Goal: Task Accomplishment & Management: Manage account settings

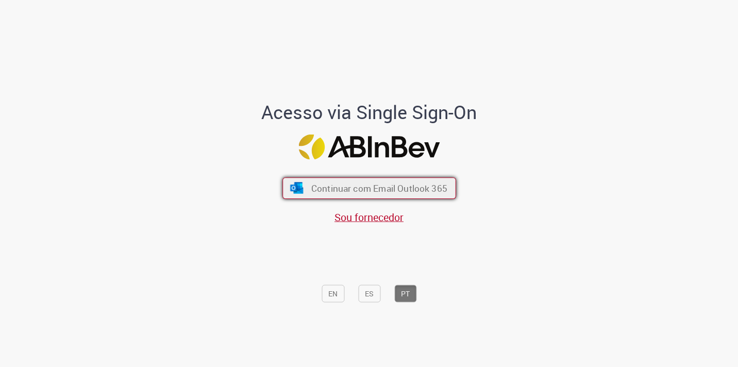
click at [363, 179] on button "Continuar com Email Outlook 365" at bounding box center [369, 189] width 174 height 22
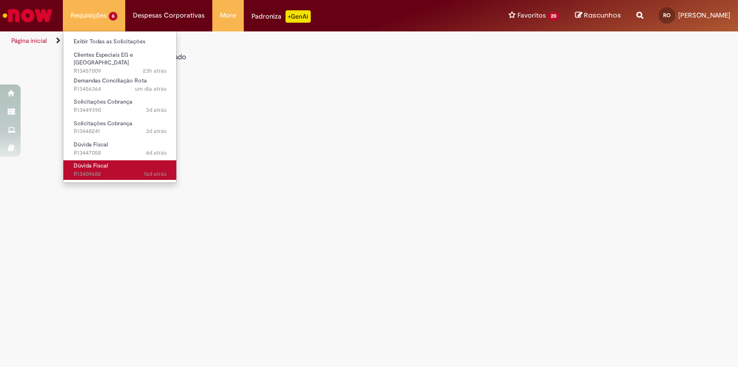
click at [90, 162] on span "Dúvida Fiscal" at bounding box center [91, 166] width 34 height 8
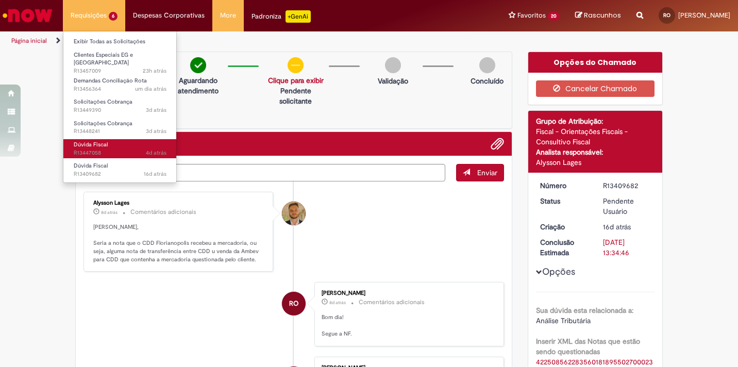
click at [98, 144] on link "Dúvida Fiscal 4d atrás 4 dias atrás R13447058" at bounding box center [119, 148] width 113 height 19
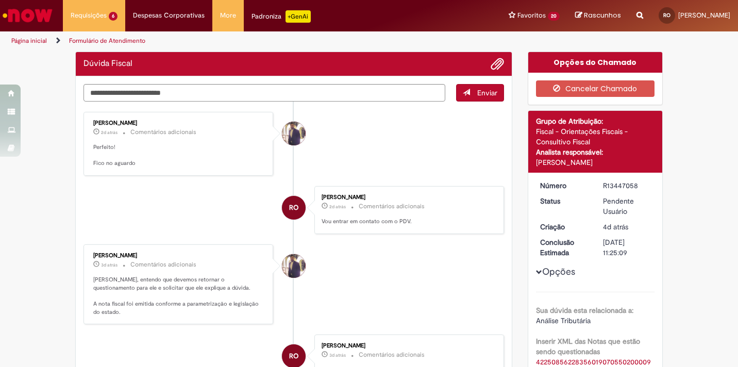
click at [416, 159] on li "[PERSON_NAME] 2d atrás 2 dias atrás Comentários adicionais Perfeito! Fico no ag…" at bounding box center [293, 144] width 420 height 64
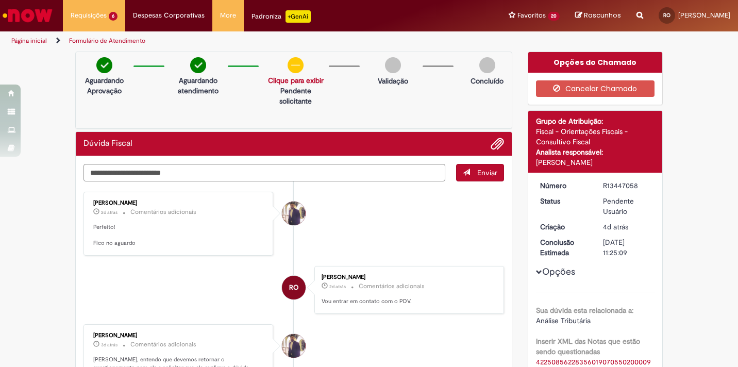
click at [163, 343] on small "Comentários adicionais" at bounding box center [163, 344] width 66 height 9
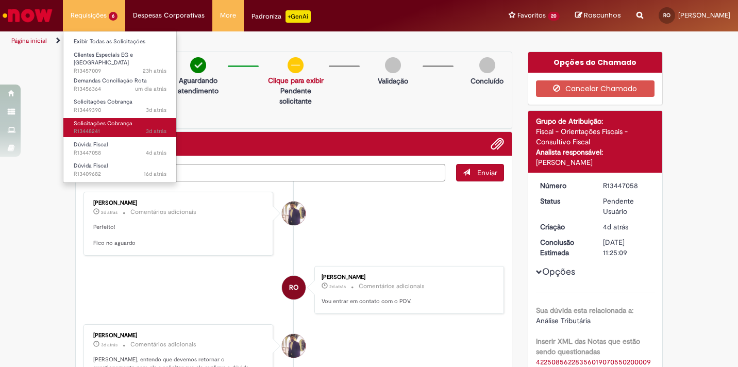
click at [121, 127] on span "3d atrás 3 dias atrás R13448241" at bounding box center [120, 131] width 93 height 8
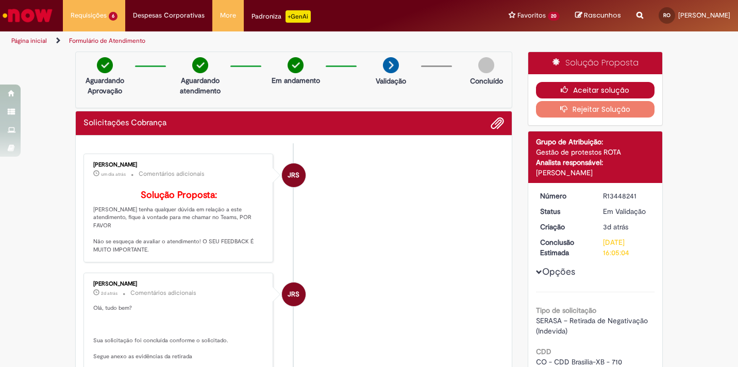
click at [611, 93] on button "Aceitar solução" at bounding box center [595, 90] width 119 height 16
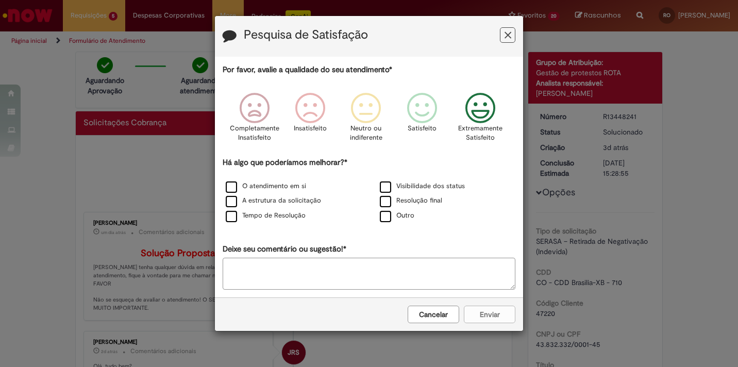
click at [478, 113] on icon "Feedback" at bounding box center [480, 108] width 39 height 31
click at [290, 186] on label "O atendimento em si" at bounding box center [266, 186] width 80 height 10
click at [288, 201] on label "A estrutura da solicitação" at bounding box center [273, 201] width 95 height 10
click at [286, 217] on label "Tempo de Resolução" at bounding box center [266, 216] width 80 height 10
click at [503, 315] on button "Enviar" at bounding box center [490, 314] width 52 height 18
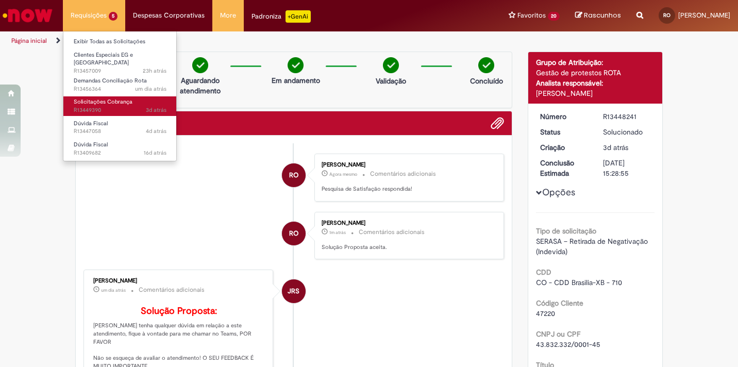
click at [98, 101] on span "Solicitações Cobrança" at bounding box center [103, 102] width 59 height 8
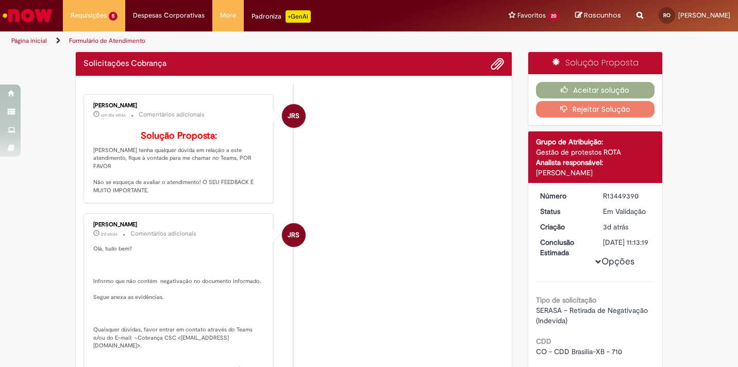
click at [360, 189] on li "JRS [PERSON_NAME] um dia atrás um dia atrás Comentários adicionais Solução Prop…" at bounding box center [293, 148] width 420 height 109
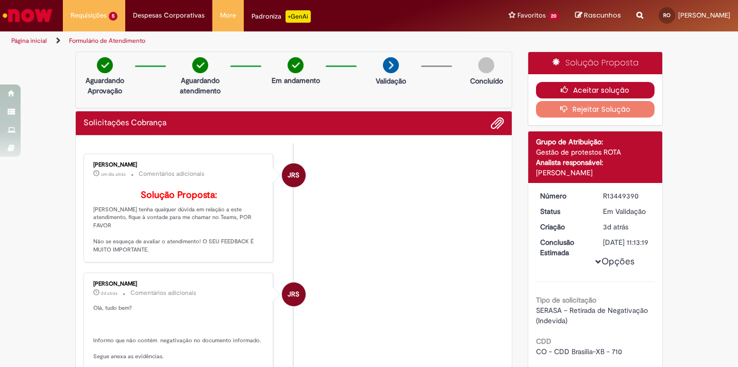
click at [619, 94] on button "Aceitar solução" at bounding box center [595, 90] width 119 height 16
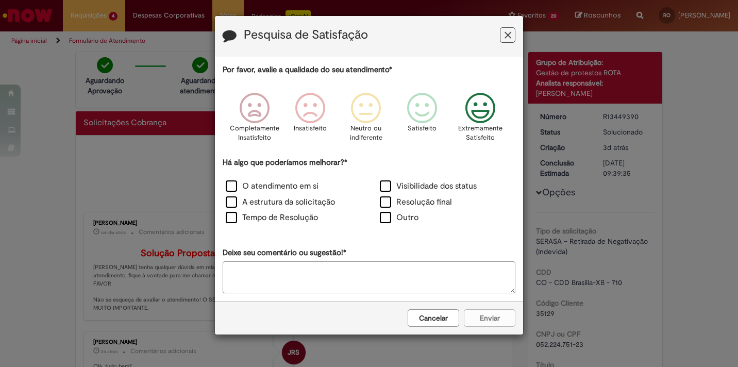
click at [481, 120] on icon "Feedback" at bounding box center [480, 108] width 39 height 31
click at [295, 187] on label "O atendimento em si" at bounding box center [272, 186] width 93 height 12
click at [291, 200] on label "A estrutura da solicitação" at bounding box center [280, 202] width 109 height 12
click at [287, 217] on label "Tempo de Resolução" at bounding box center [272, 218] width 92 height 12
click at [487, 318] on button "Enviar" at bounding box center [490, 318] width 52 height 18
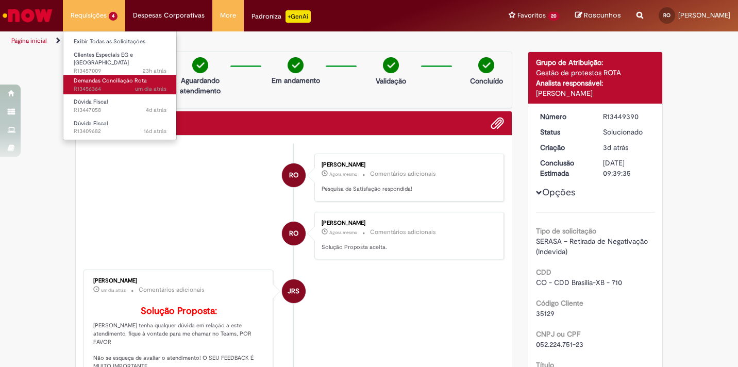
click at [111, 88] on span "um dia atrás um dia atrás R13456364" at bounding box center [120, 89] width 93 height 8
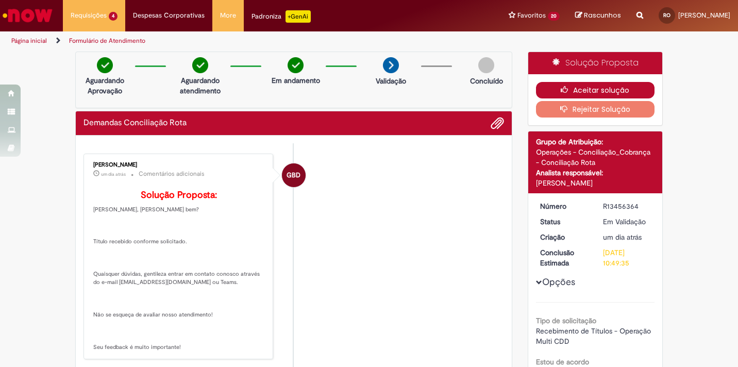
click at [598, 95] on button "Aceitar solução" at bounding box center [595, 90] width 119 height 16
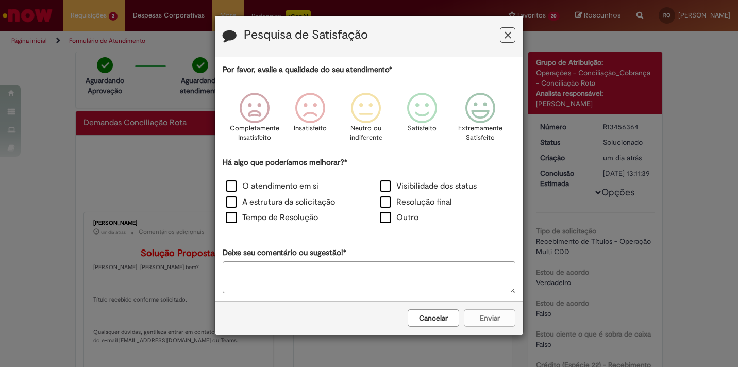
click at [478, 117] on icon "Feedback" at bounding box center [480, 108] width 39 height 31
click at [306, 186] on label "O atendimento em si" at bounding box center [272, 186] width 93 height 12
click at [300, 199] on label "A estrutura da solicitação" at bounding box center [280, 202] width 109 height 12
click at [295, 220] on label "Tempo de Resolução" at bounding box center [272, 218] width 92 height 12
click at [484, 315] on button "Enviar" at bounding box center [490, 318] width 52 height 18
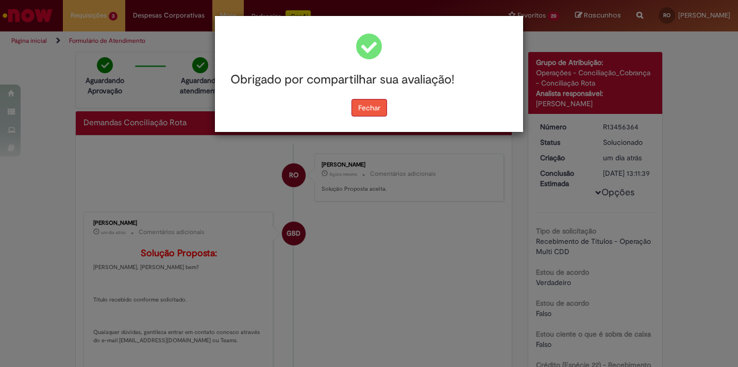
click at [370, 108] on button "Fechar" at bounding box center [369, 108] width 36 height 18
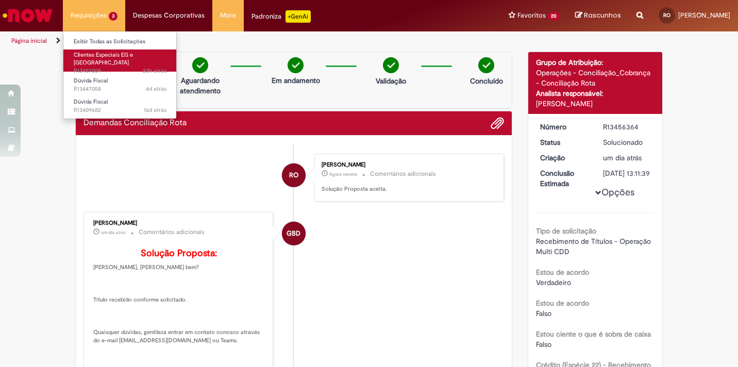
click at [97, 58] on span "Clientes Especiais EG e [GEOGRAPHIC_DATA]" at bounding box center [103, 59] width 59 height 16
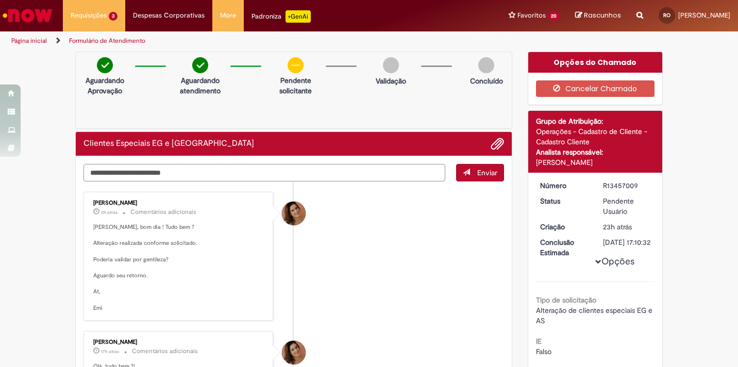
click at [153, 174] on textarea "Digite sua mensagem aqui..." at bounding box center [264, 173] width 362 height 18
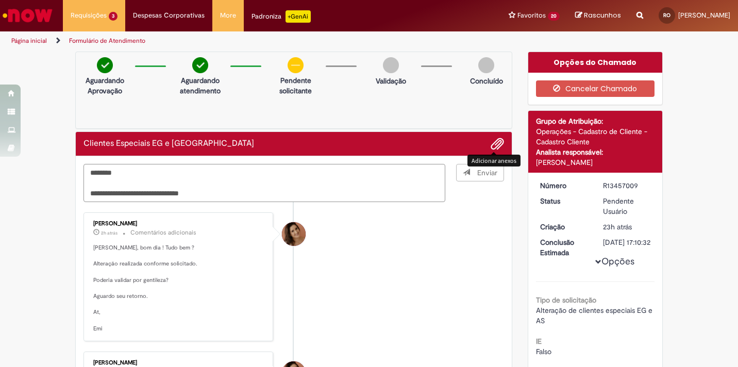
type textarea "**********"
click at [495, 144] on span "Adicionar anexos" at bounding box center [497, 144] width 12 height 12
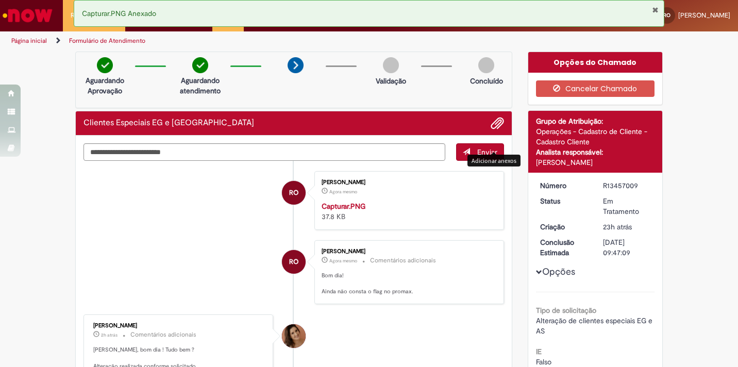
click at [654, 11] on button "Fechar Notificação" at bounding box center [655, 10] width 7 height 8
